Goal: Information Seeking & Learning: Learn about a topic

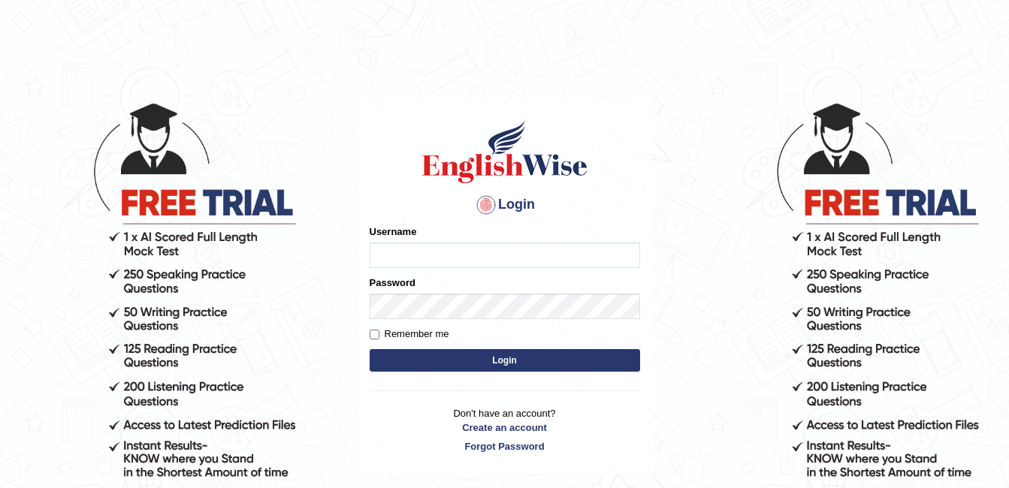
type input "ambikasharma"
click at [372, 332] on input "Remember me" at bounding box center [375, 335] width 10 height 10
checkbox input "true"
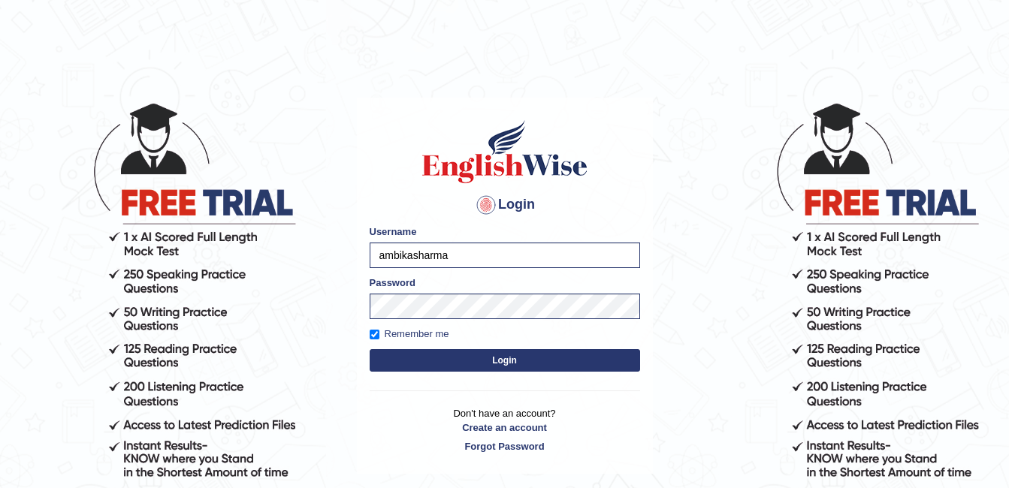
click at [409, 366] on button "Login" at bounding box center [505, 360] width 270 height 23
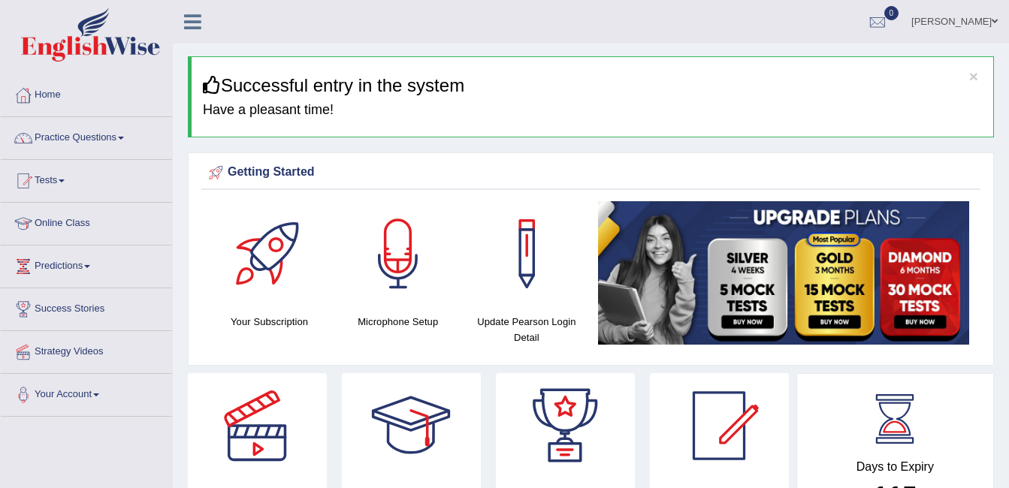
click at [74, 225] on link "Online Class" at bounding box center [86, 222] width 171 height 38
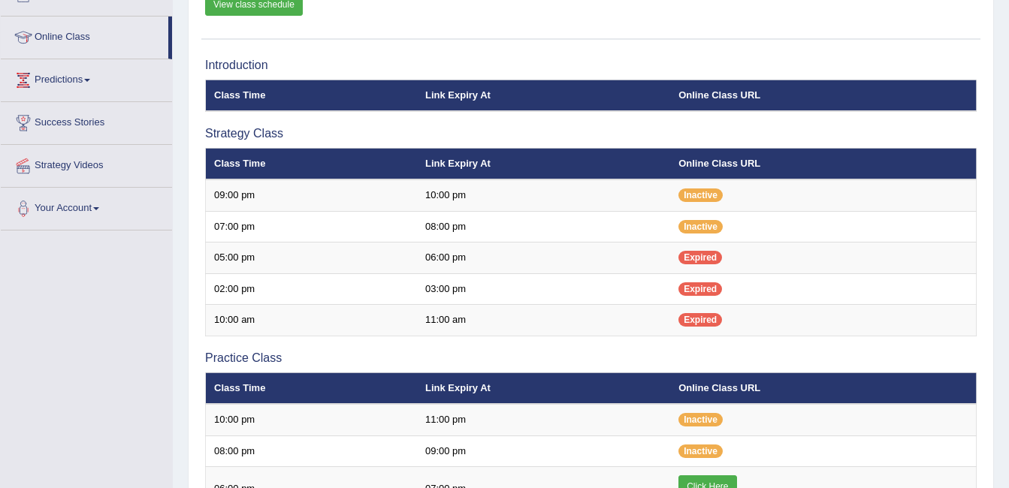
scroll to position [177, 0]
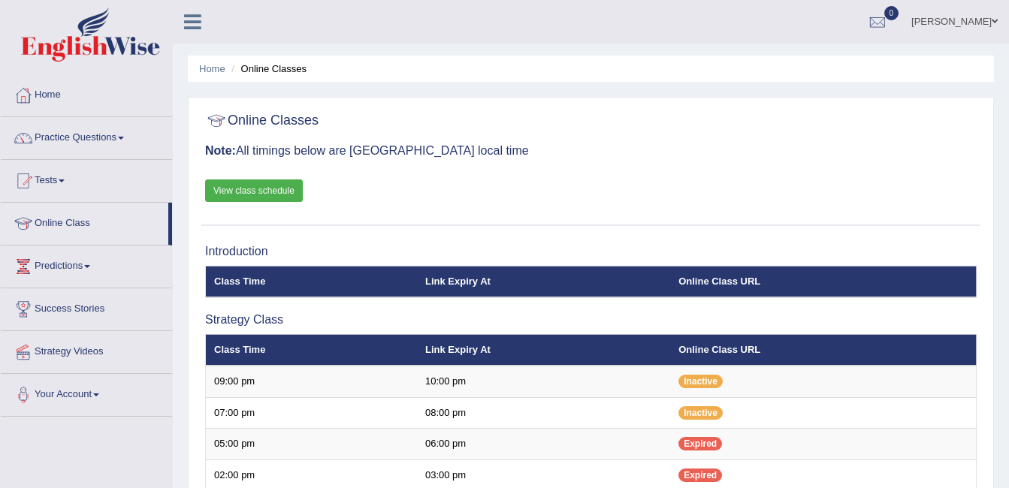
click at [237, 192] on link "View class schedule" at bounding box center [254, 191] width 98 height 23
click at [110, 141] on link "Practice Questions" at bounding box center [86, 136] width 171 height 38
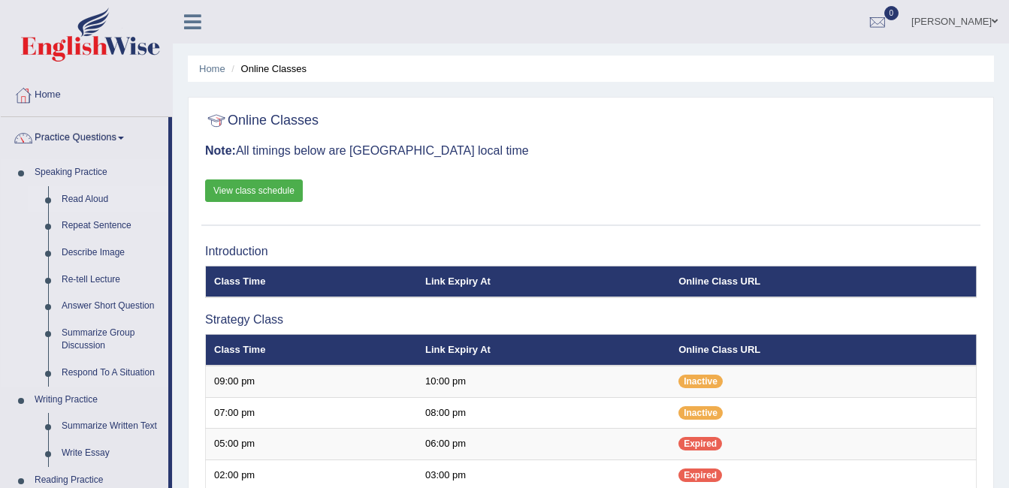
click at [95, 200] on link "Read Aloud" at bounding box center [111, 199] width 113 height 27
